Goal: Find contact information: Find contact information

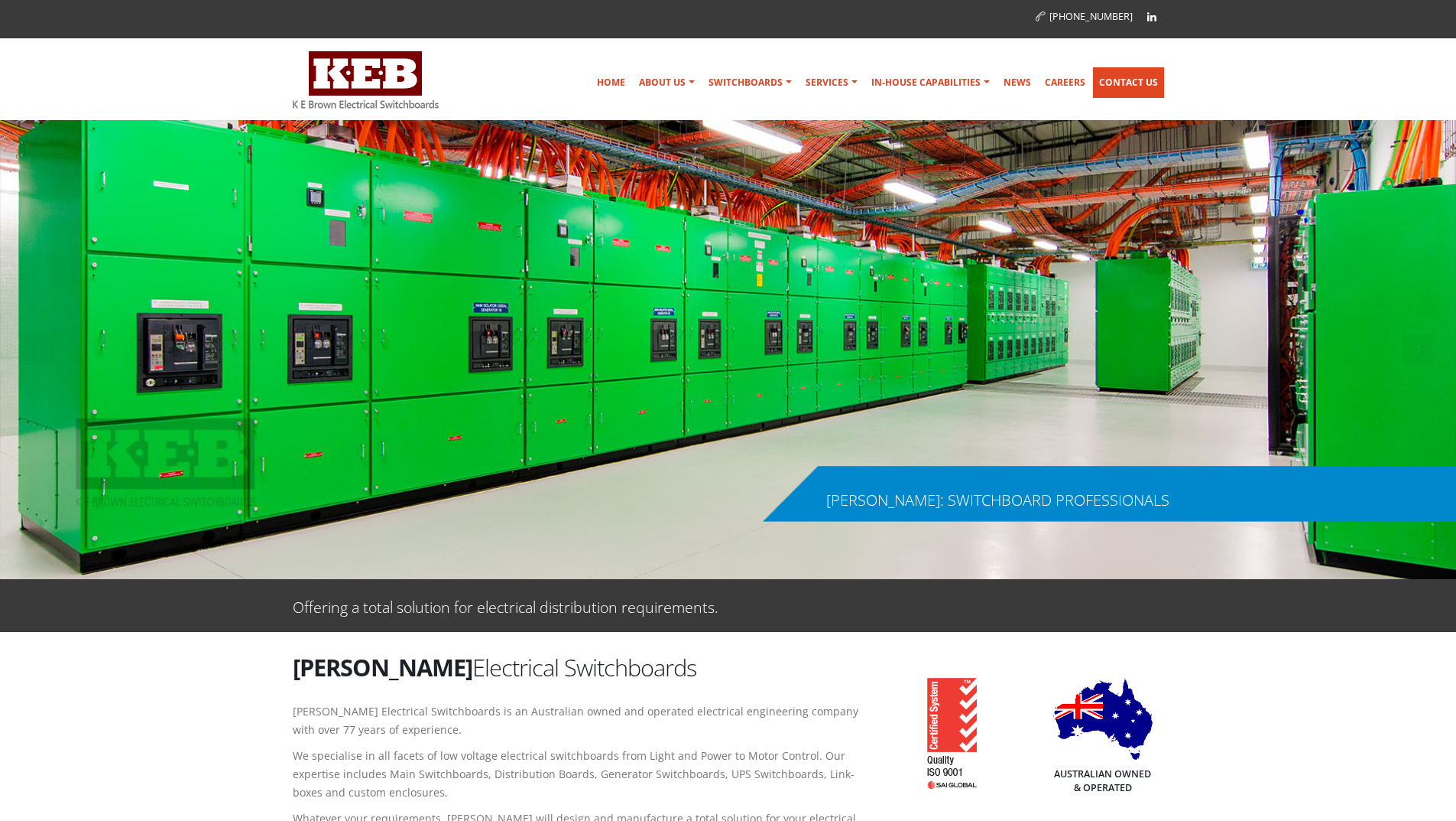
click at [1102, 76] on link "Contact Us" at bounding box center [1129, 82] width 71 height 31
